Goal: Task Accomplishment & Management: Use online tool/utility

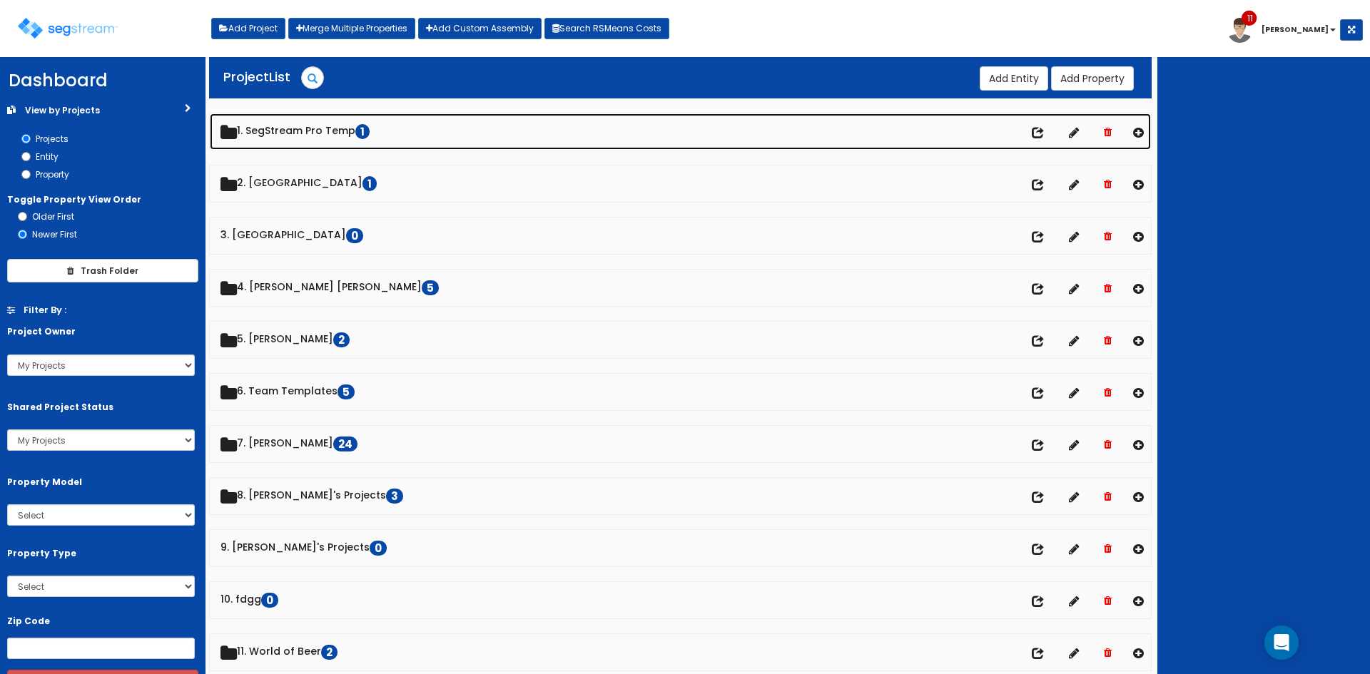
click at [344, 131] on link "1. SegStream Pro Temp 1" at bounding box center [680, 131] width 941 height 36
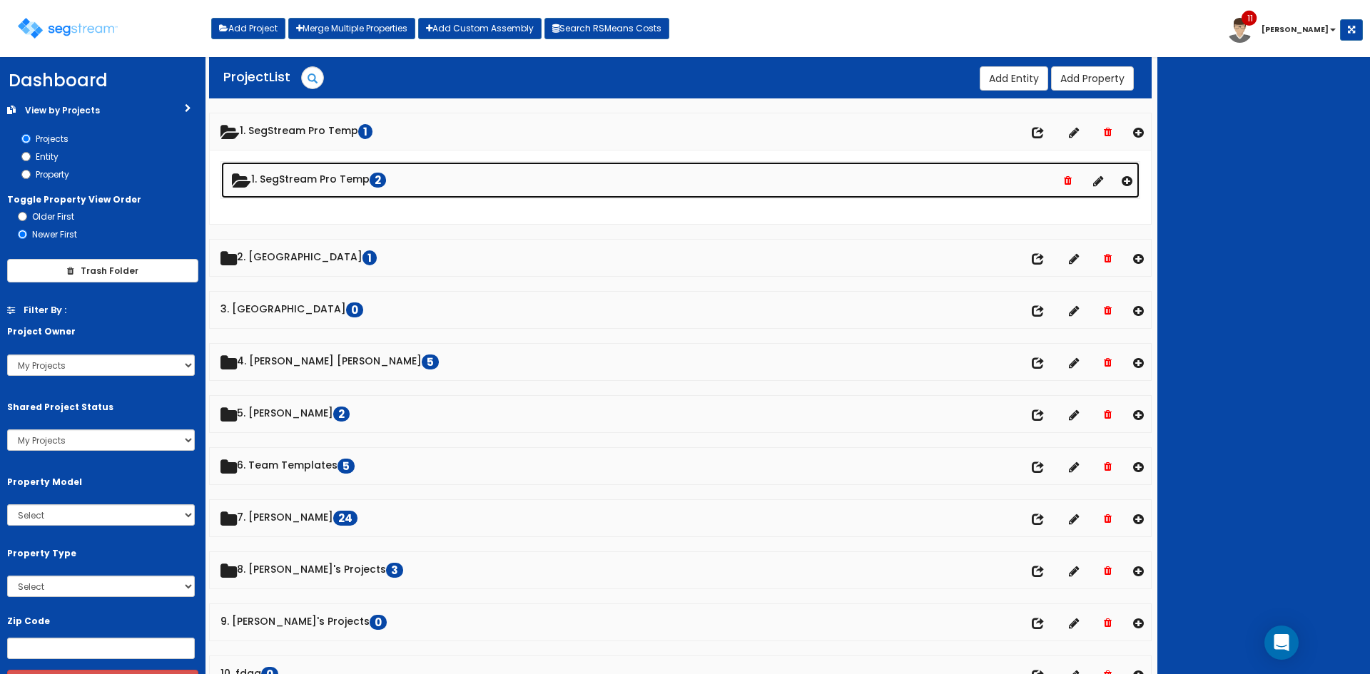
click at [312, 187] on link "1. SegStream Pro Temp 2" at bounding box center [680, 180] width 918 height 36
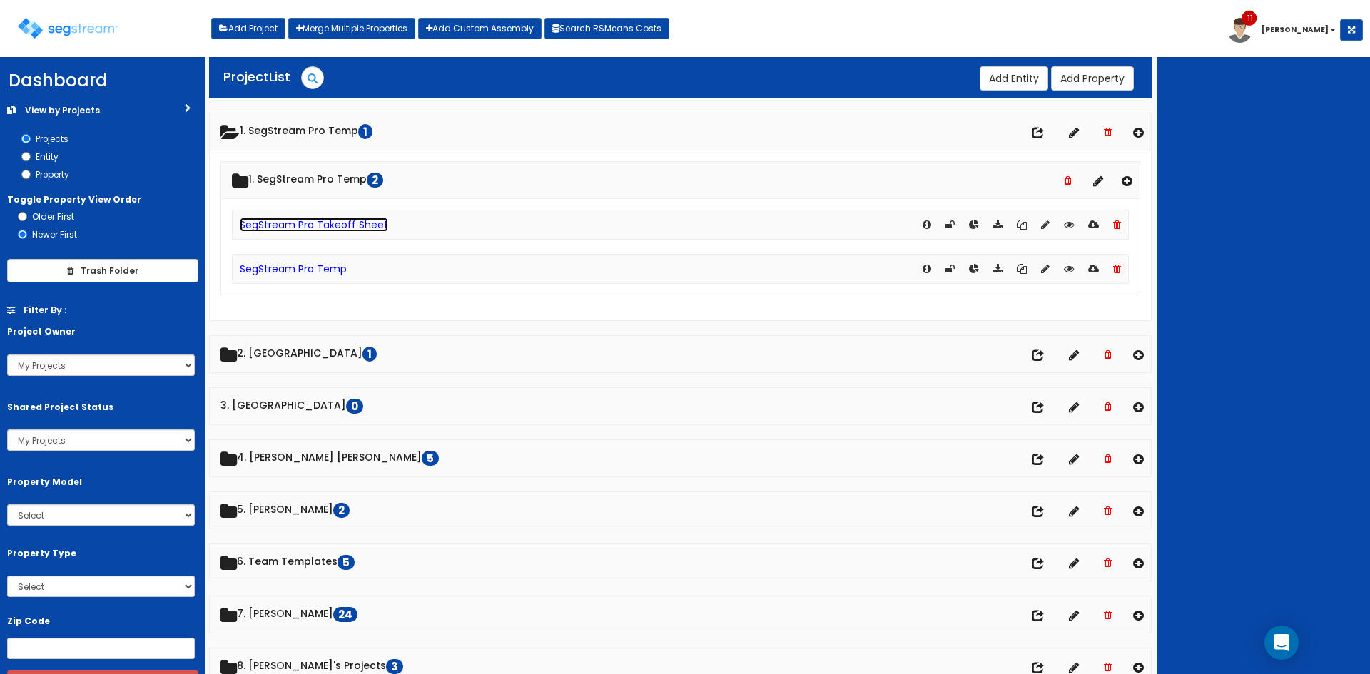
click at [313, 223] on link "SegStream Pro Takeoff Sheet" at bounding box center [314, 225] width 148 height 14
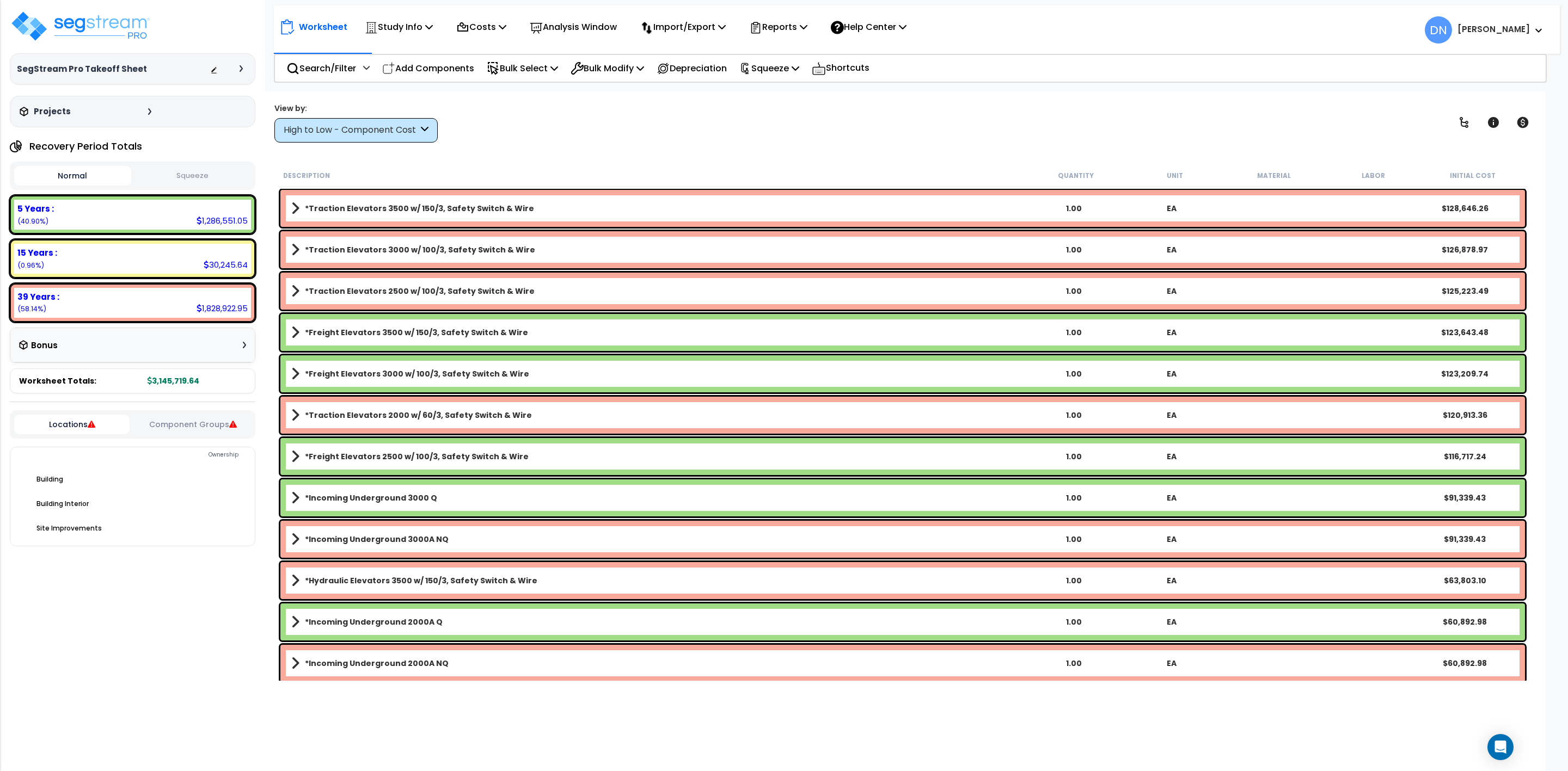
click at [285, 295] on div "*Traction Elevators 2500 w/ 100/3, Safety Switch & Wire 1.00 EA $125,223.49" at bounding box center [902, 291] width 1244 height 37
click at [295, 294] on span at bounding box center [295, 291] width 8 height 15
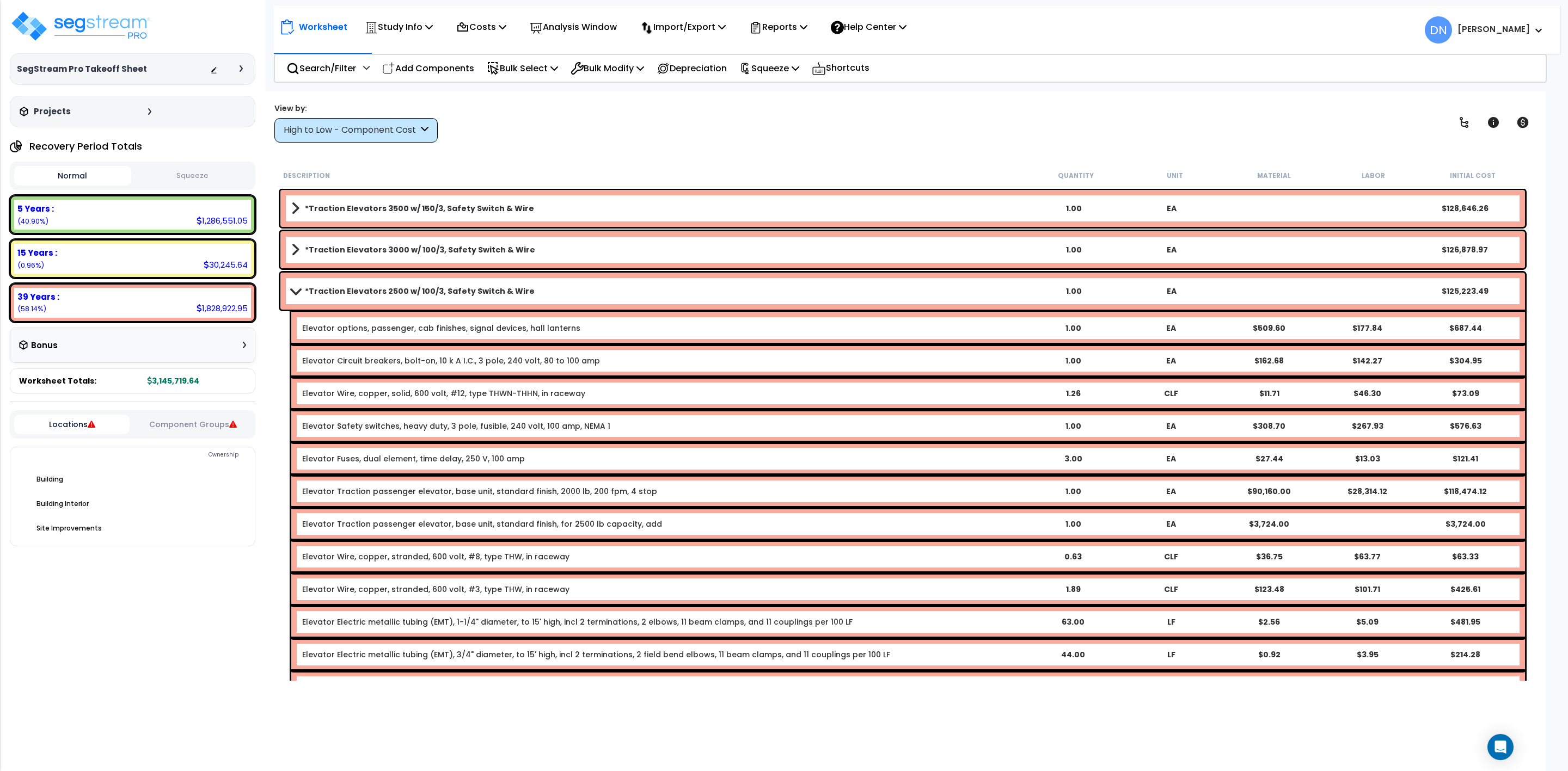
click at [298, 293] on span at bounding box center [295, 291] width 15 height 8
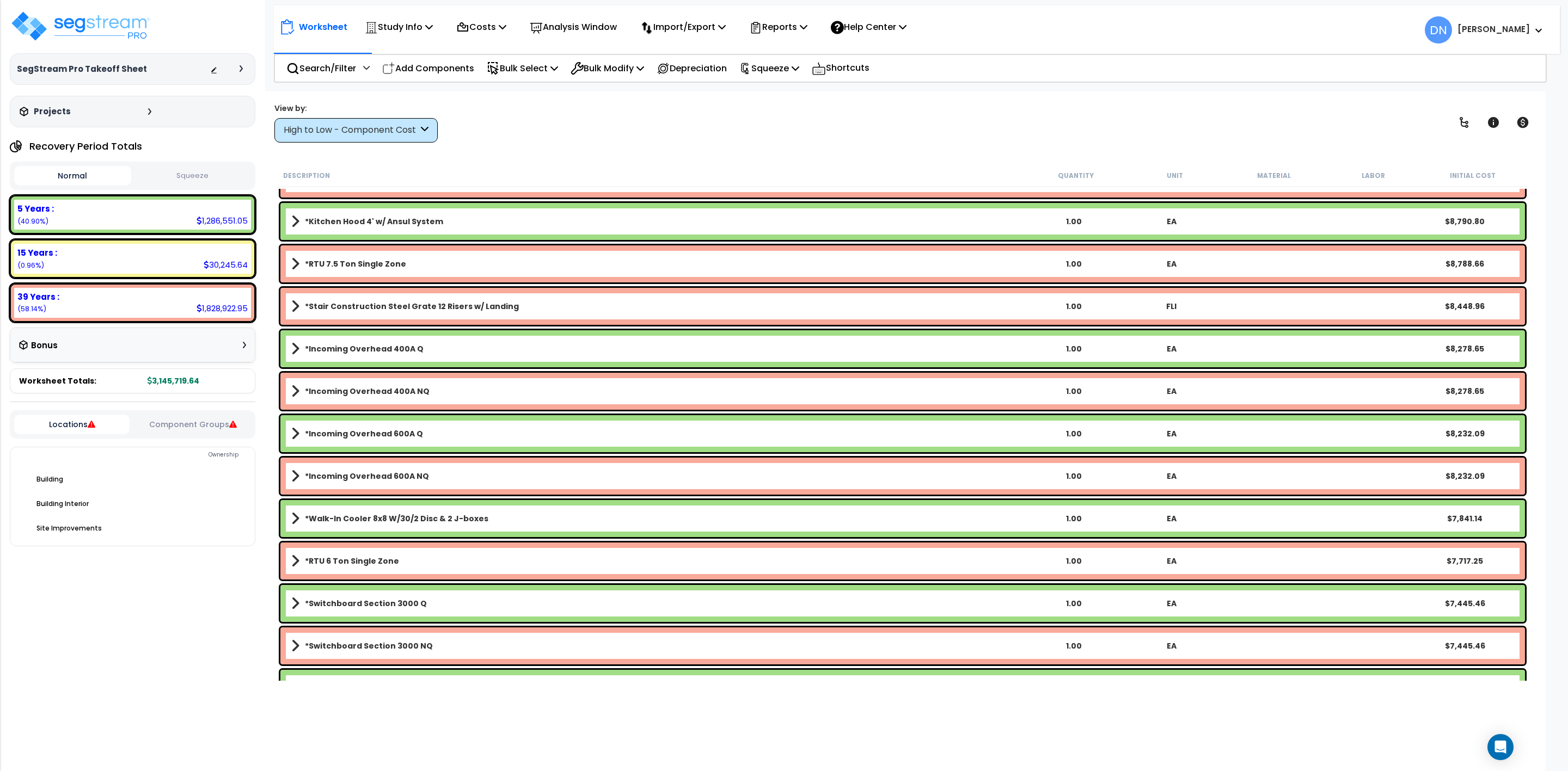
scroll to position [2719, 0]
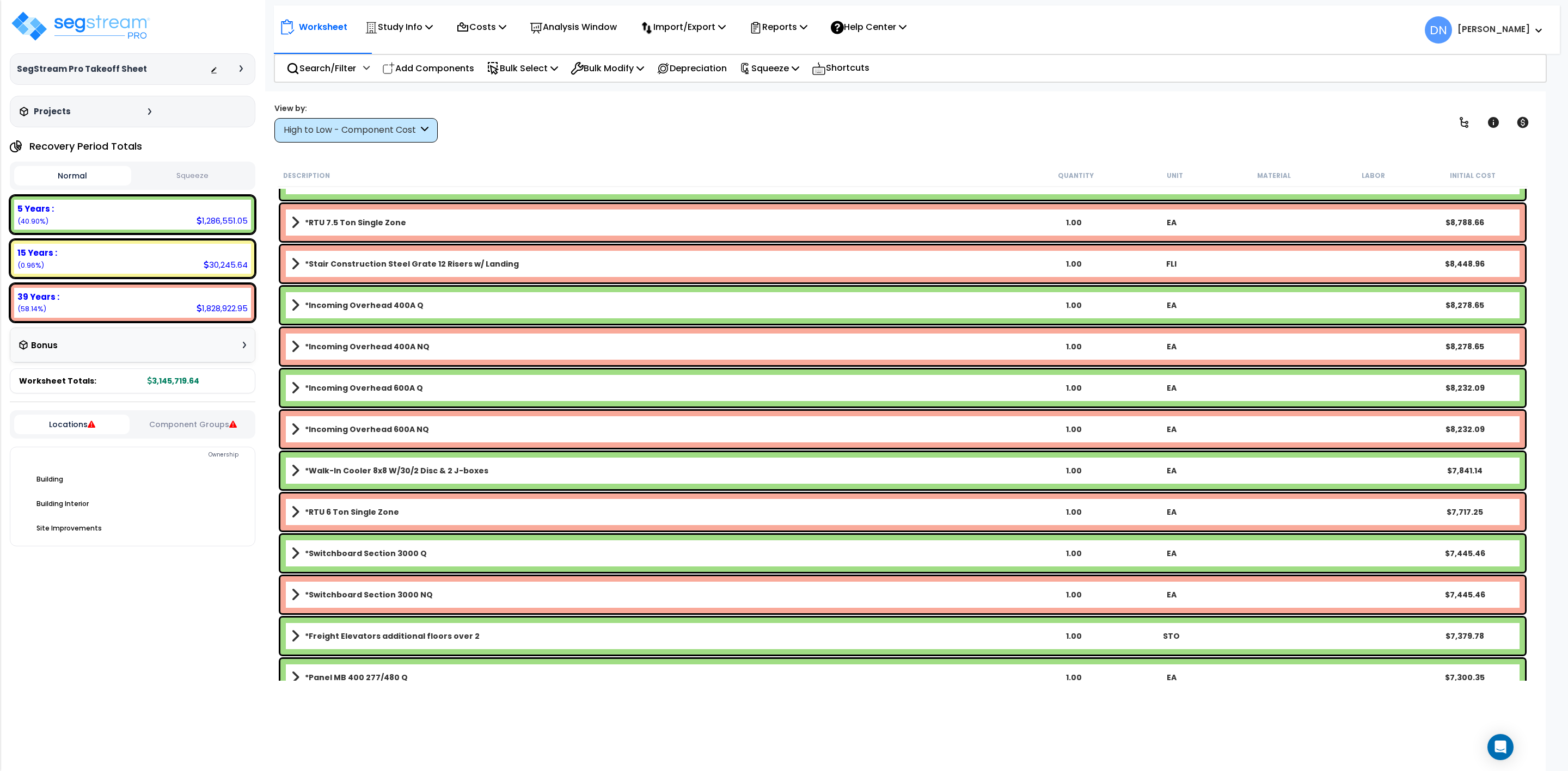
click at [335, 471] on b "*Walk-In Cooler 8x8 W/30/2 Disc & 2 J-boxes" at bounding box center [397, 471] width 183 height 11
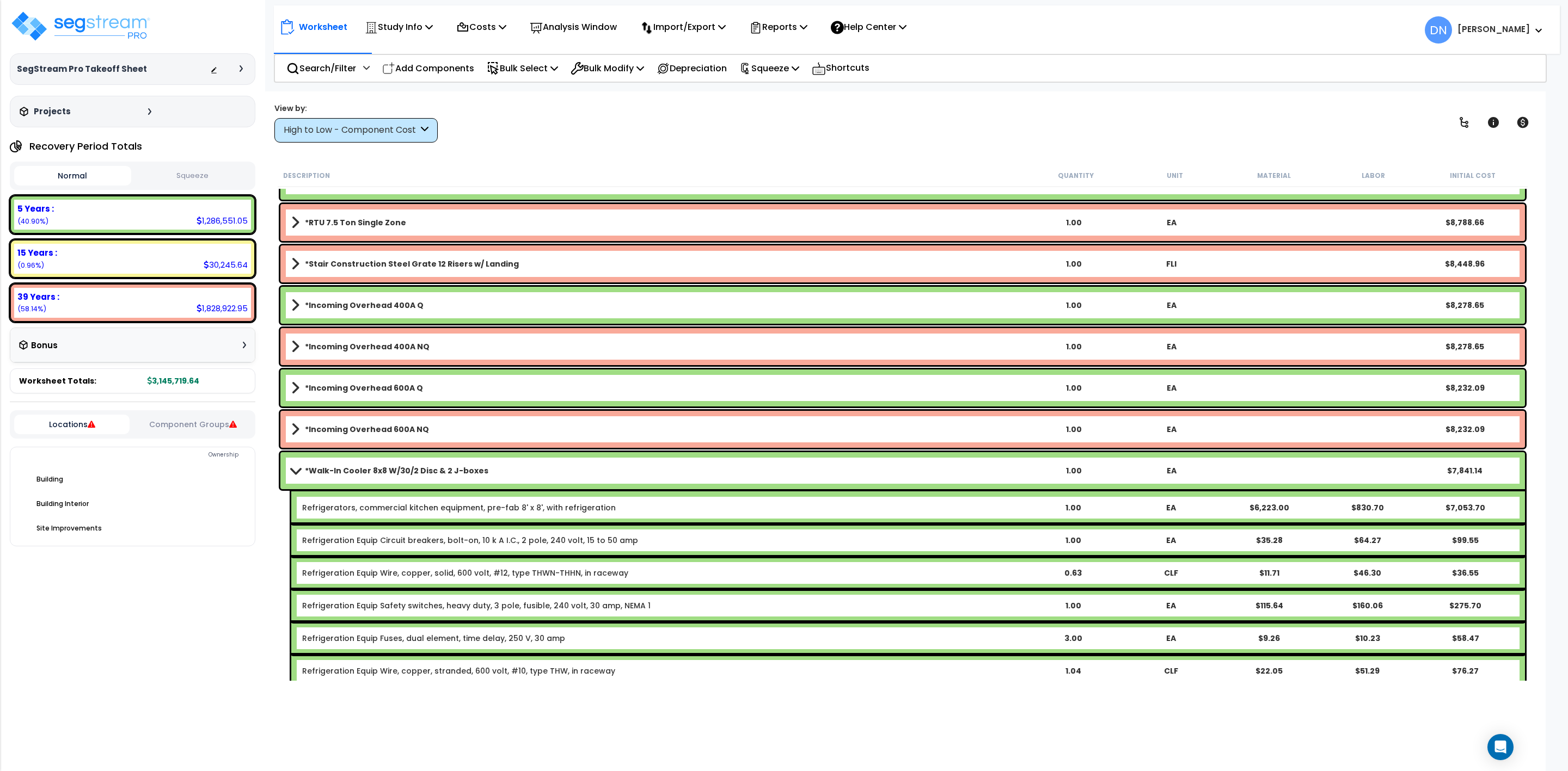
scroll to position [2937, 0]
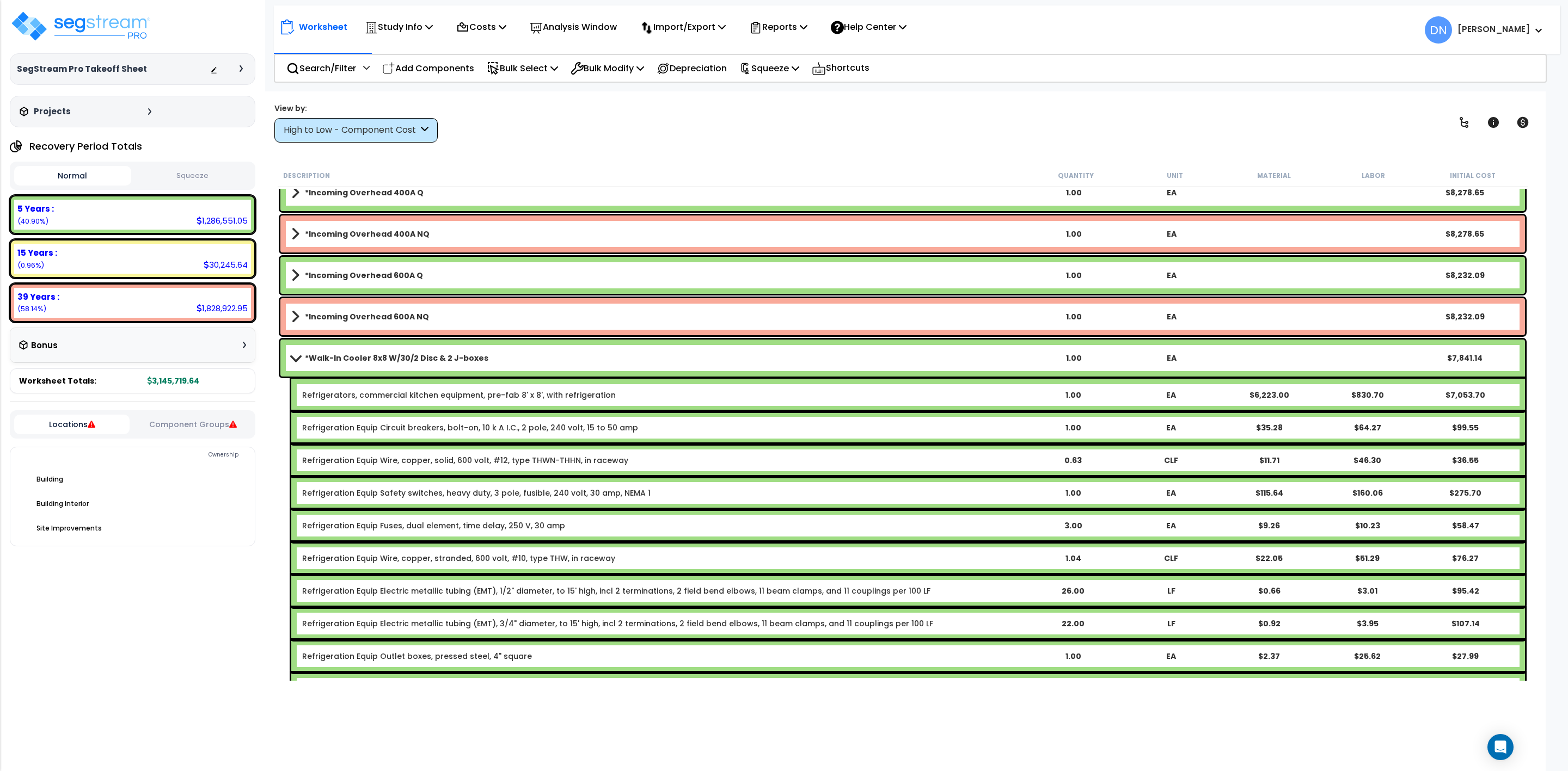
click at [1088, 126] on div "View by: High to Low - Component Cost High to Low - Component Cost" at bounding box center [903, 122] width 1264 height 40
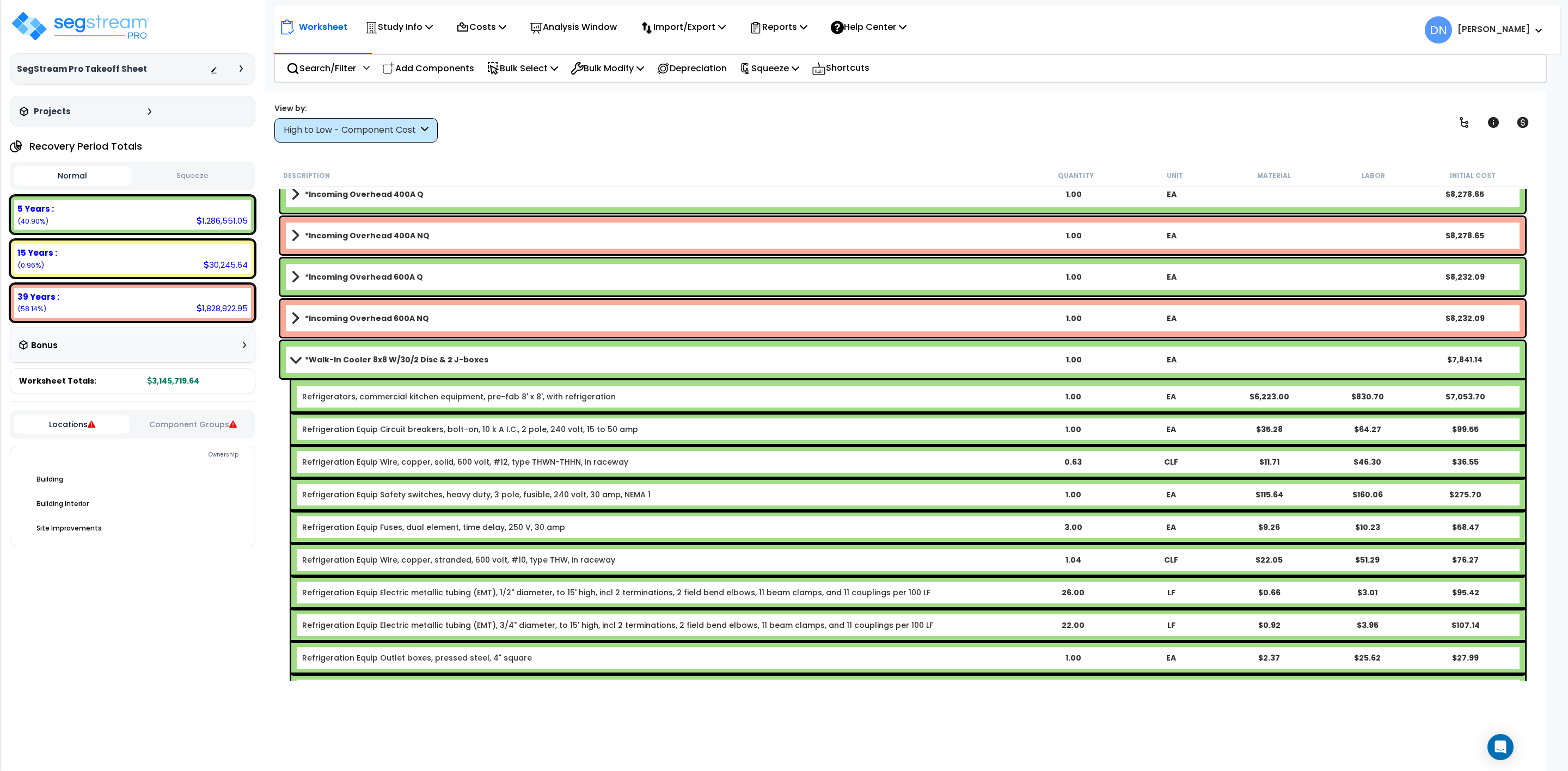
scroll to position [2829, 0]
click at [340, 356] on b "*Walk-In Cooler 8x8 W/30/2 Disc & 2 J-boxes" at bounding box center [397, 361] width 183 height 11
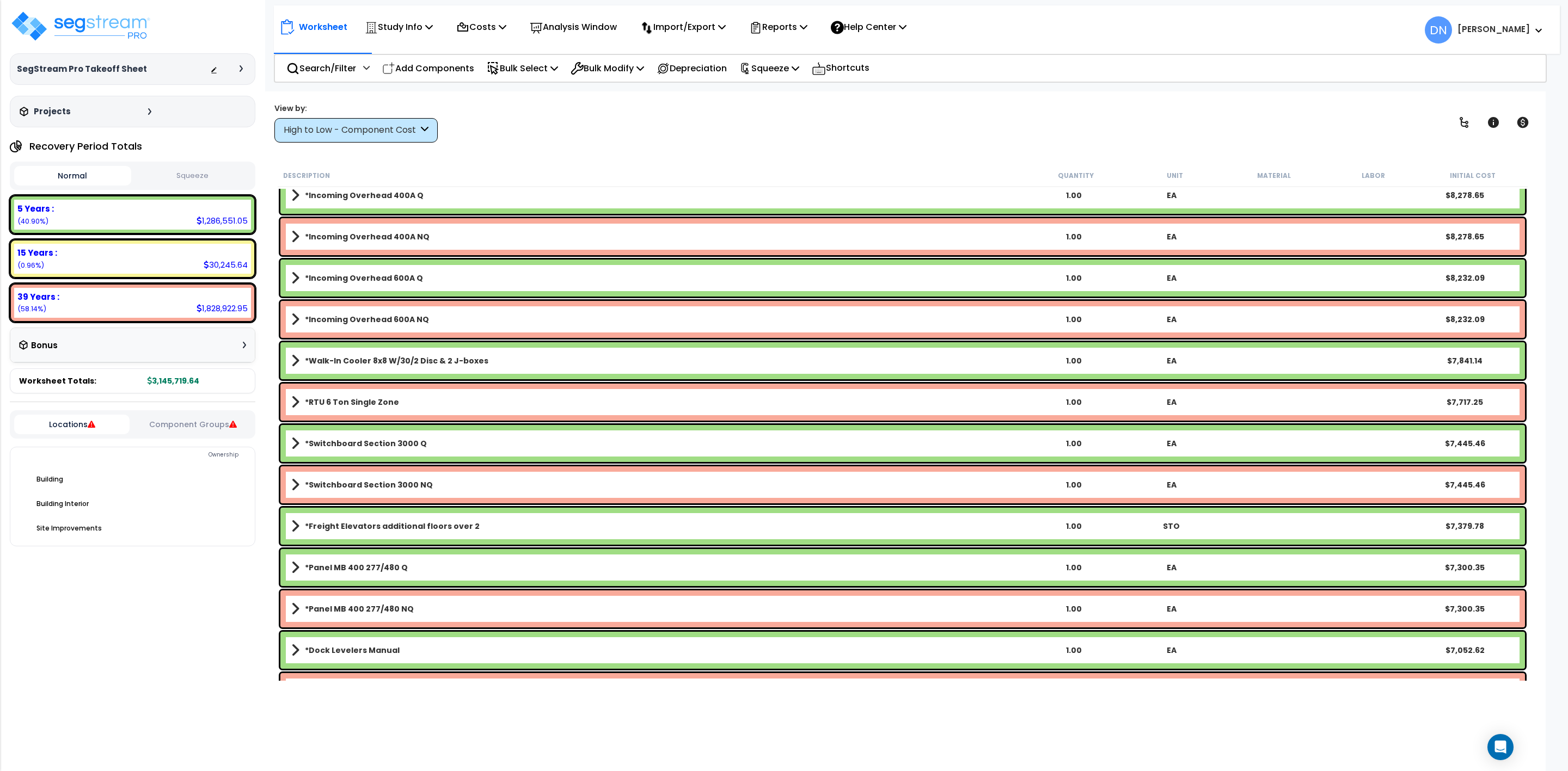
click at [906, 157] on div "Worksheet Study Info Study Setup Add Property Unit Template study Clone study DN" at bounding box center [902, 477] width 1286 height 771
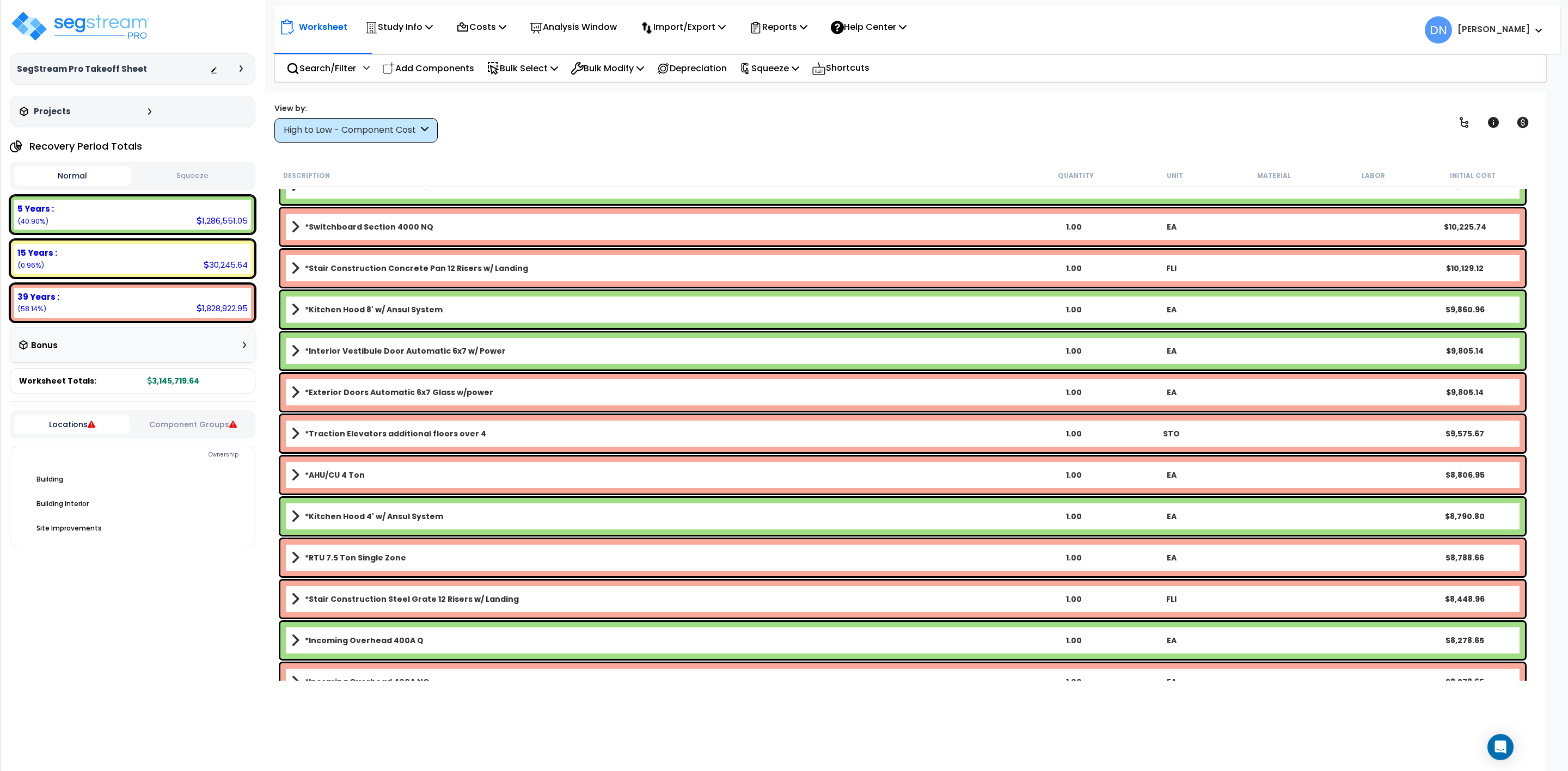
click at [863, 143] on div "Worksheet Study Info Study Setup Add Property Unit Template study Clone study DN" at bounding box center [902, 477] width 1286 height 771
click at [345, 70] on p "Search/Filter" at bounding box center [320, 68] width 69 height 14
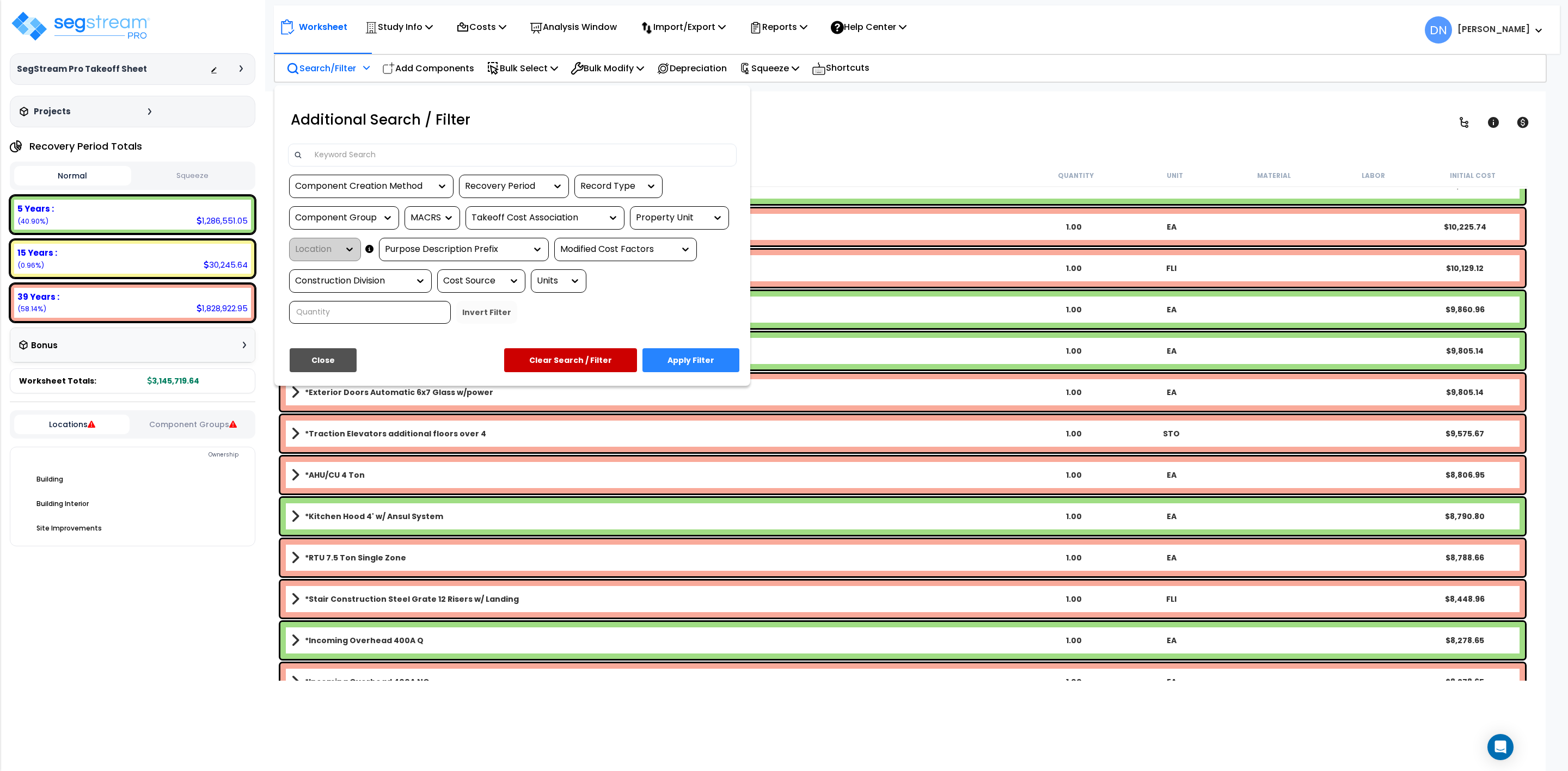
click at [415, 153] on input at bounding box center [520, 155] width 423 height 16
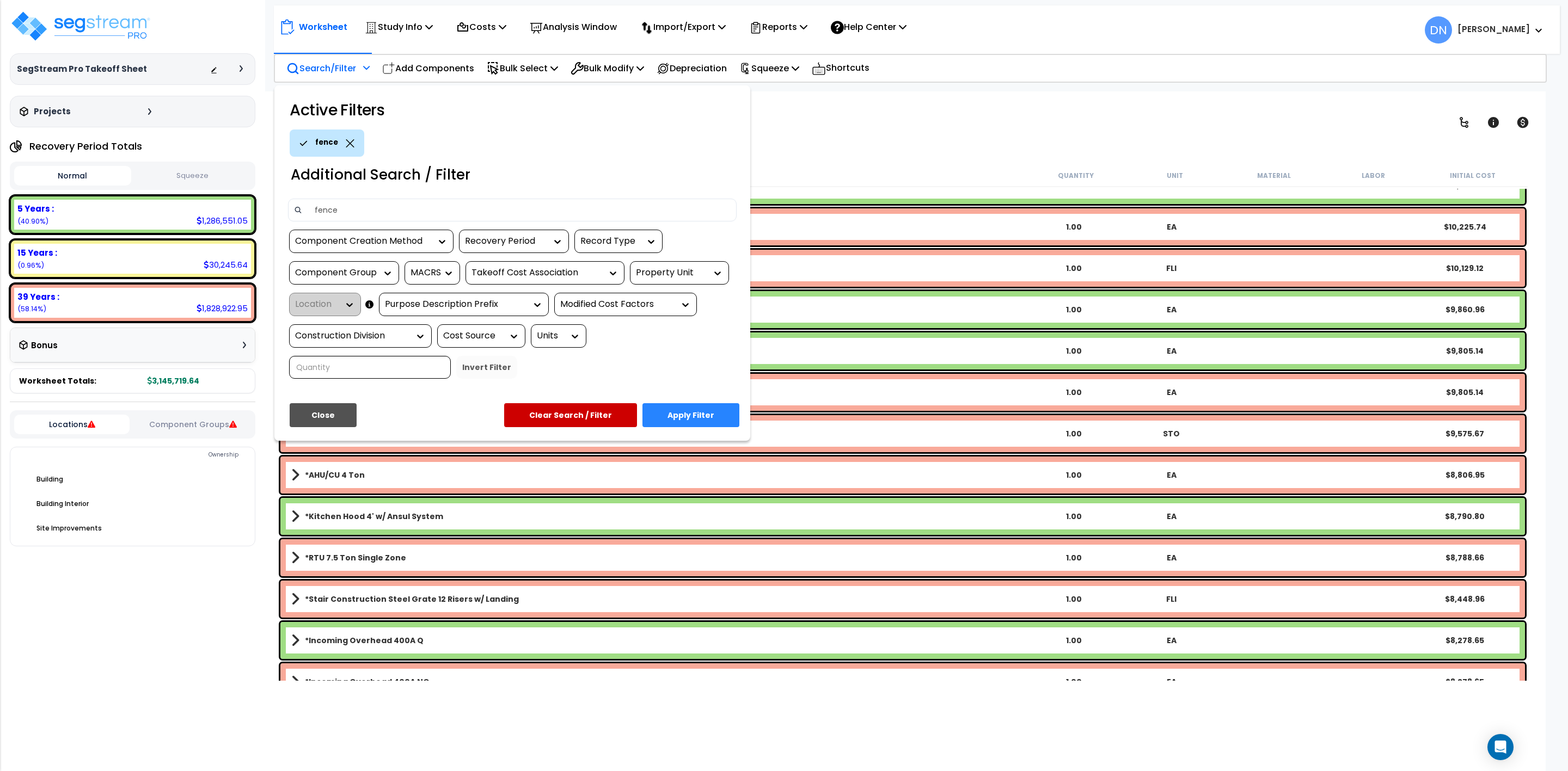
type input "fence"
click at [723, 421] on button "Apply Filter" at bounding box center [691, 415] width 97 height 24
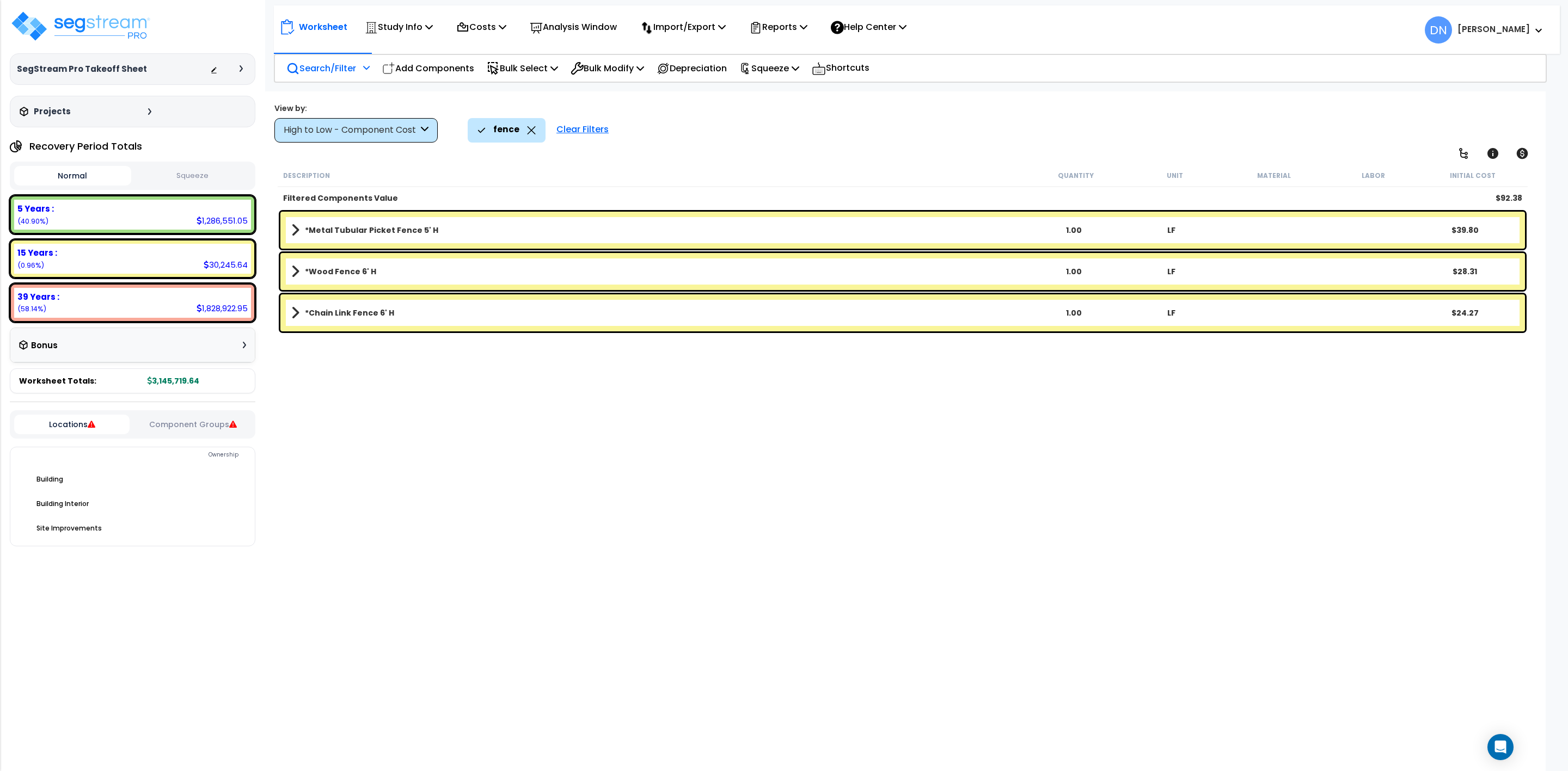
click at [372, 316] on b "*Chain Link Fence 6' H" at bounding box center [349, 313] width 89 height 11
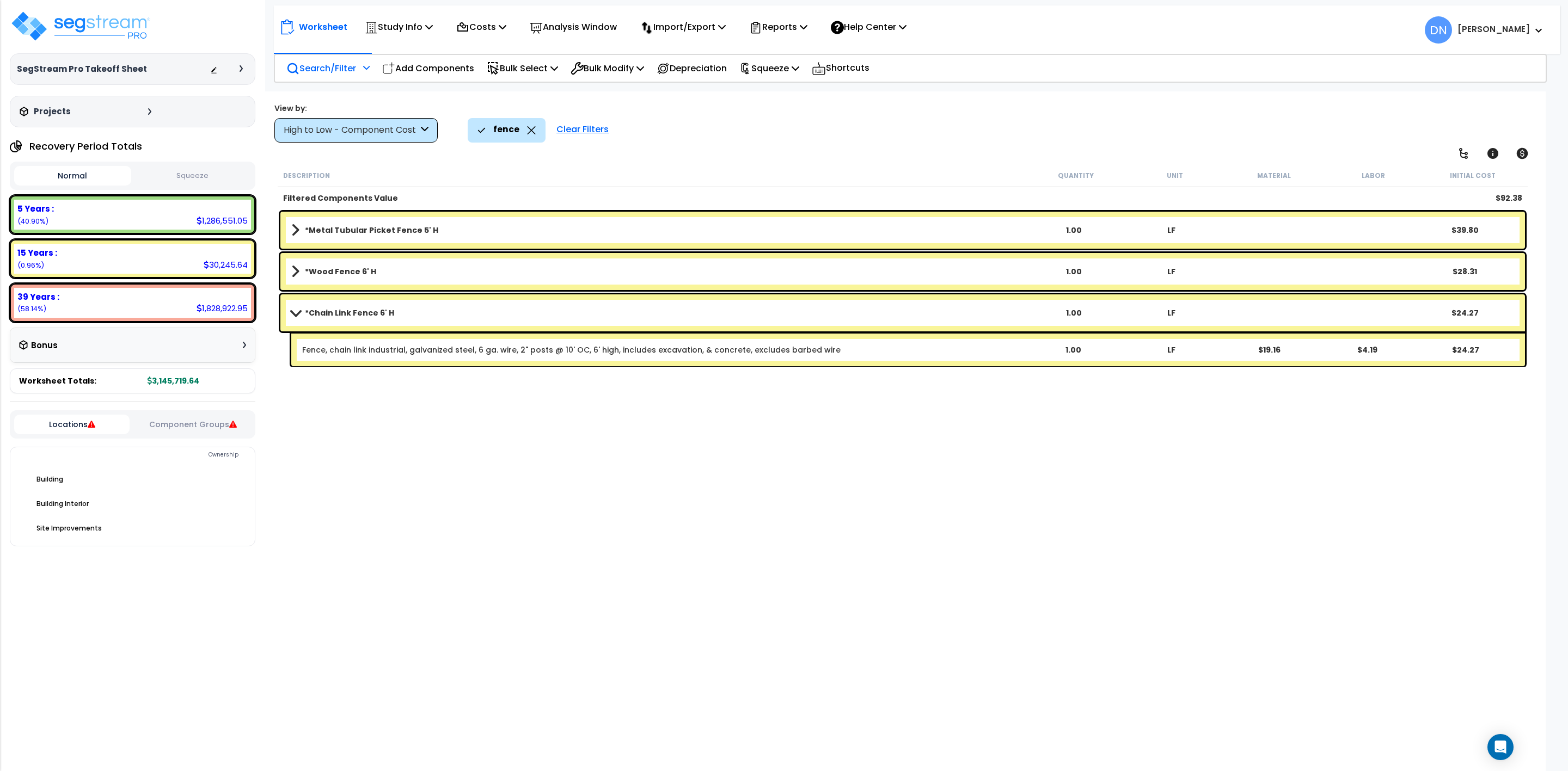
click at [372, 317] on link "*Chain Link Fence 6' H" at bounding box center [658, 313] width 733 height 15
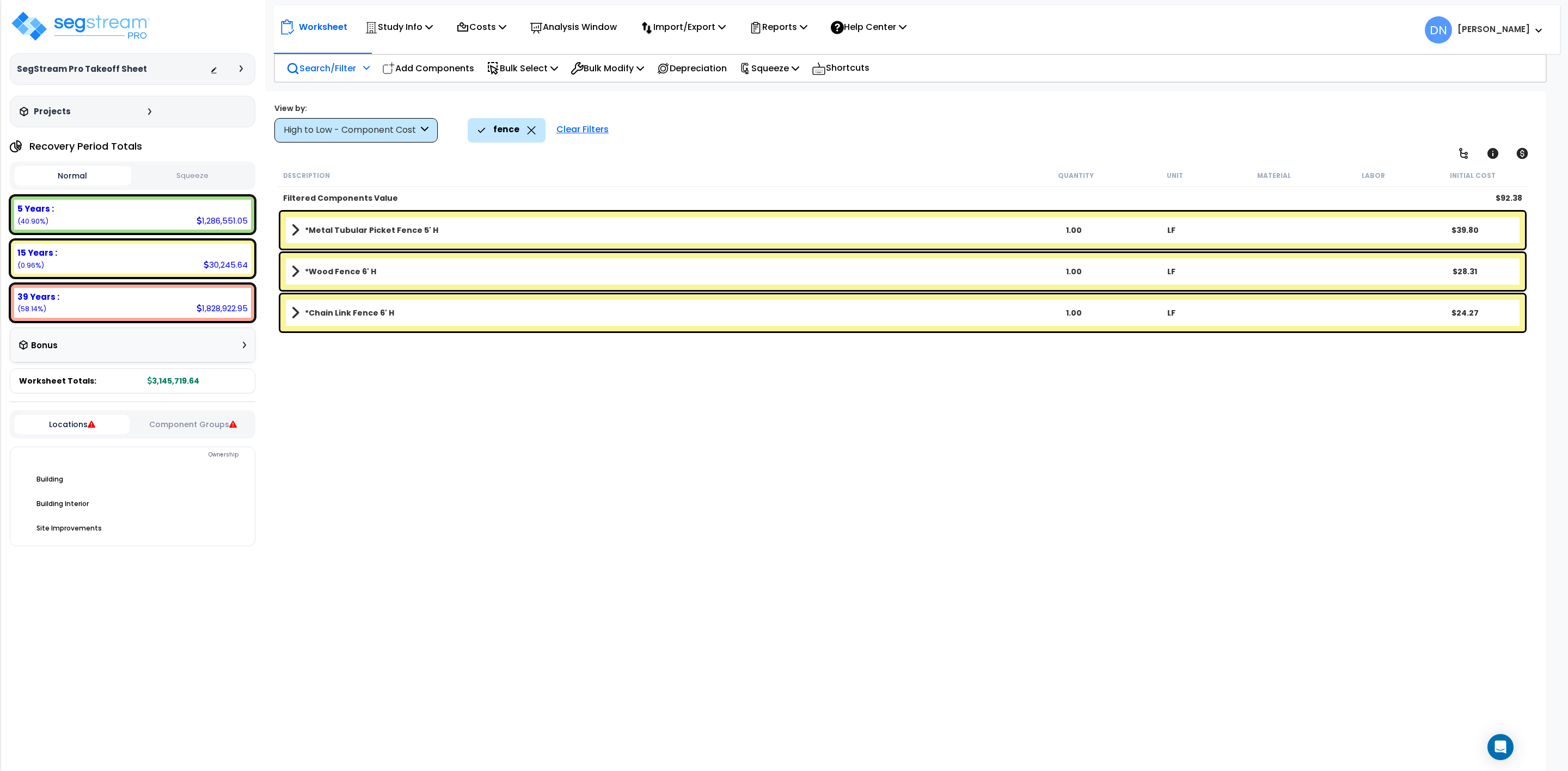
click at [527, 132] on icon at bounding box center [531, 130] width 8 height 8
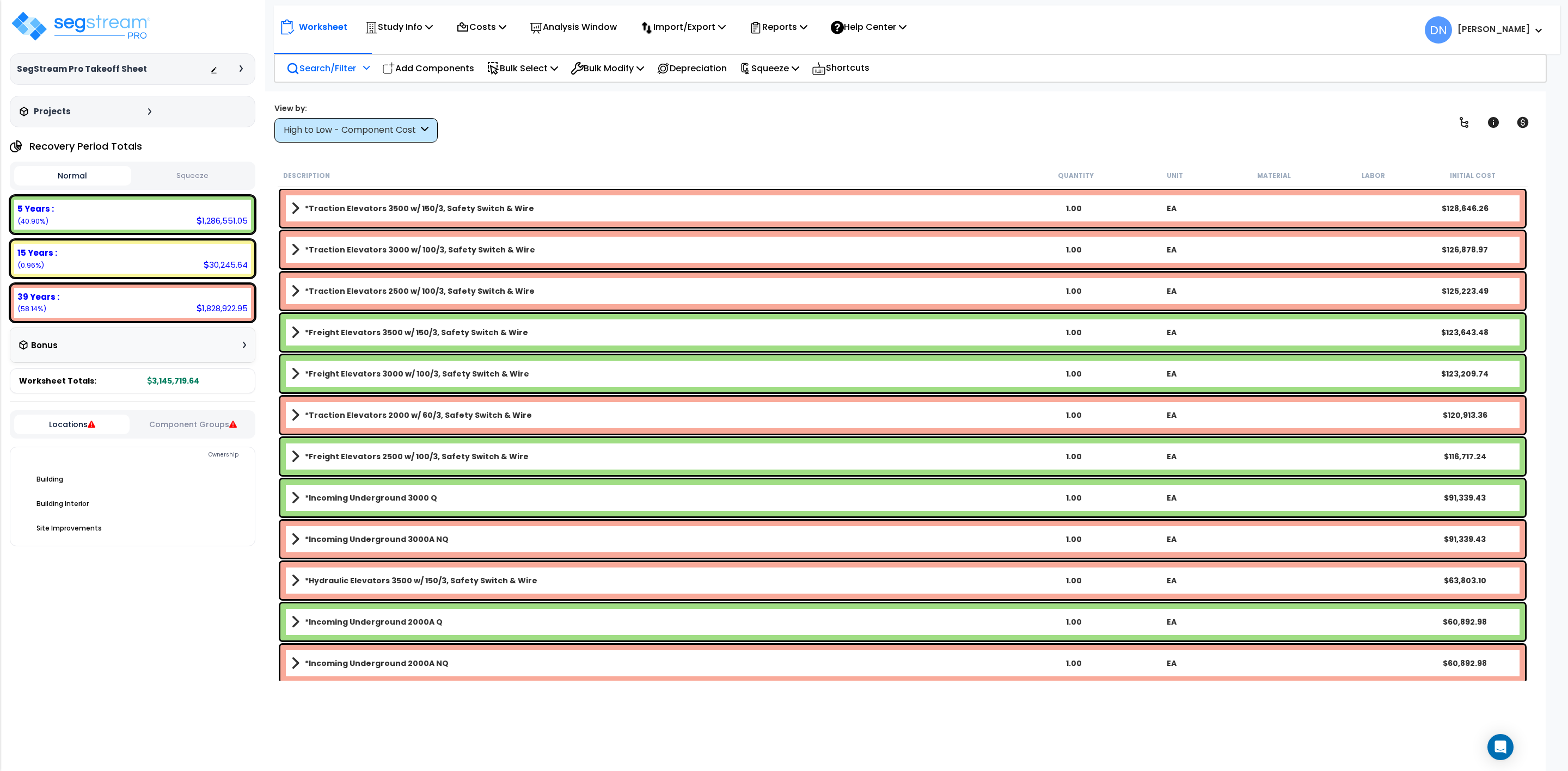
click at [636, 133] on div "View by: High to Low - Component Cost High to Low - Component Cost" at bounding box center [903, 122] width 1264 height 40
click at [717, 27] on p "Import/Export" at bounding box center [683, 27] width 85 height 14
click at [683, 66] on link "Export Normalized Quantity" at bounding box center [688, 57] width 108 height 33
